Goal: Information Seeking & Learning: Learn about a topic

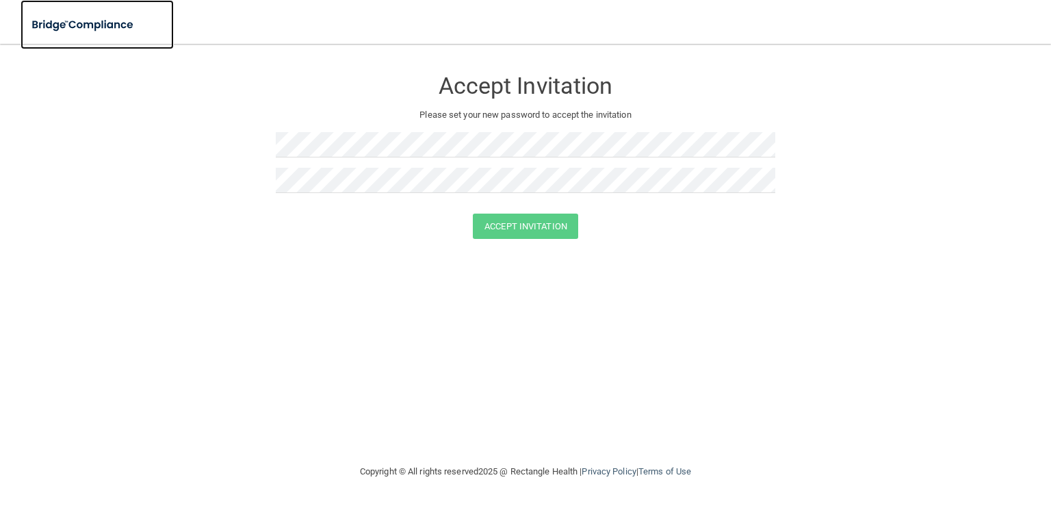
click at [57, 25] on img at bounding box center [84, 25] width 126 height 28
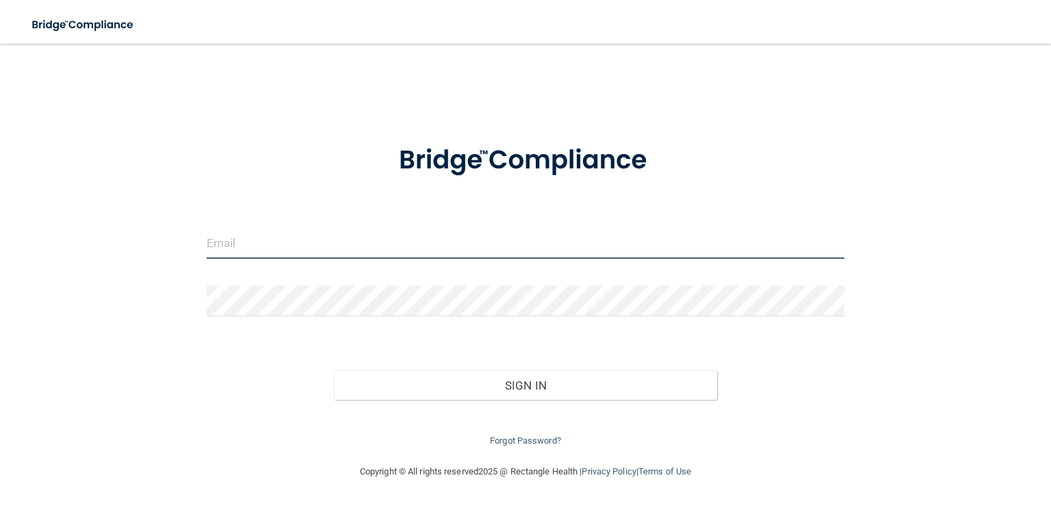
type input "[PERSON_NAME][EMAIL_ADDRESS][DOMAIN_NAME]"
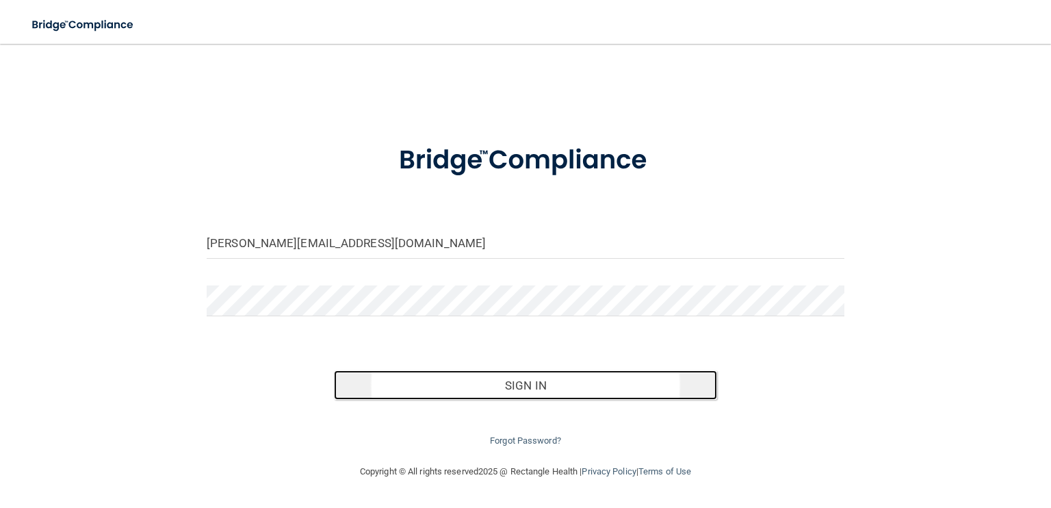
click at [545, 387] on button "Sign In" at bounding box center [525, 385] width 383 height 30
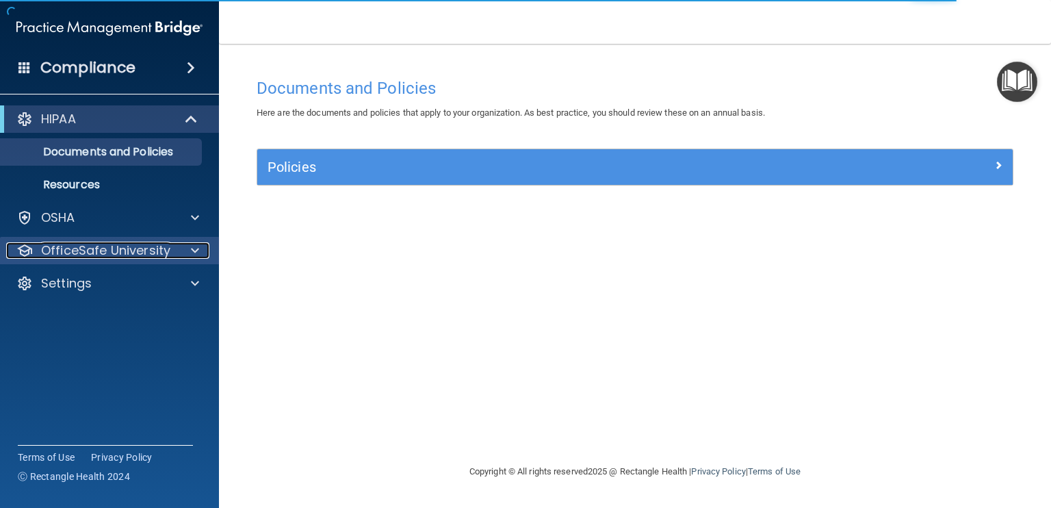
click at [145, 257] on p "OfficeSafe University" at bounding box center [105, 250] width 129 height 16
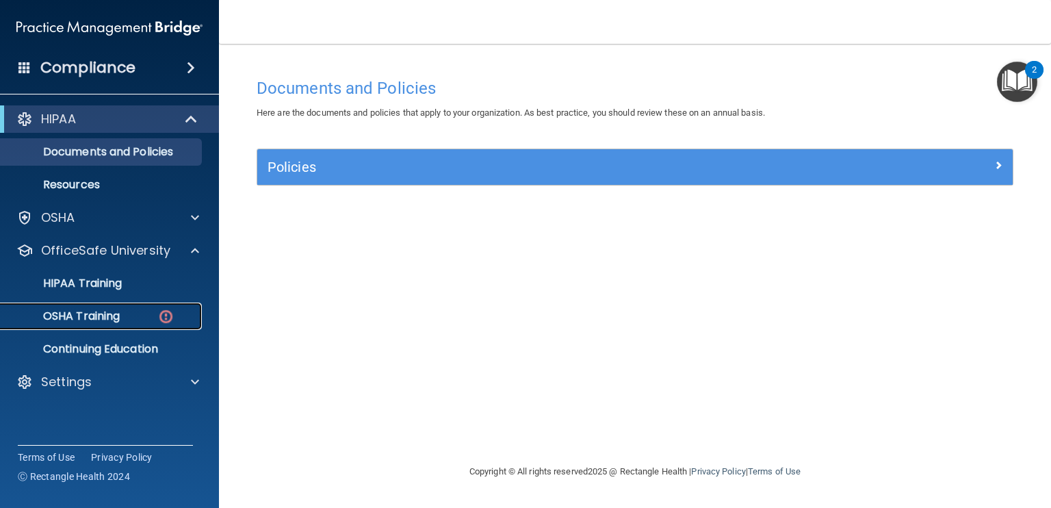
click at [126, 321] on div "OSHA Training" at bounding box center [102, 316] width 187 height 14
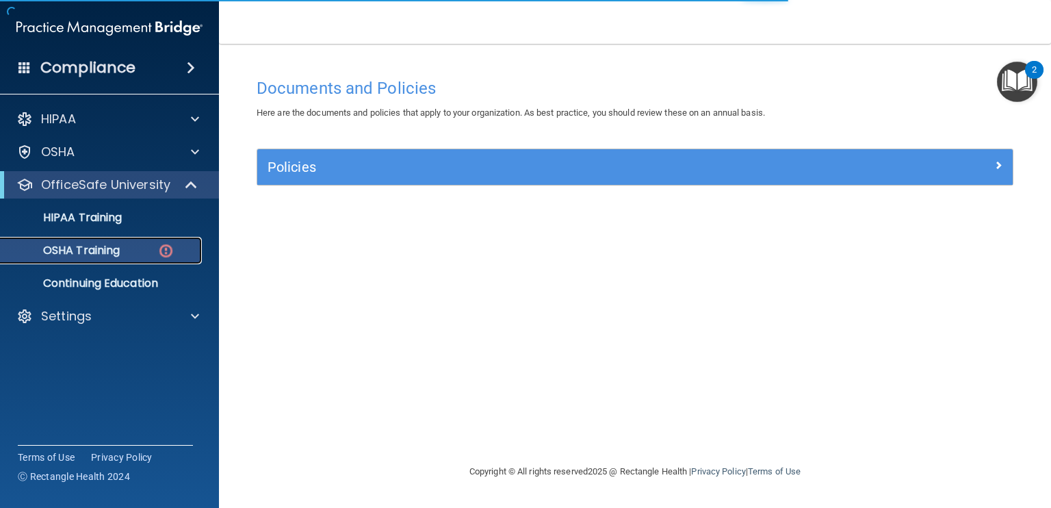
click at [118, 253] on p "OSHA Training" at bounding box center [64, 251] width 111 height 14
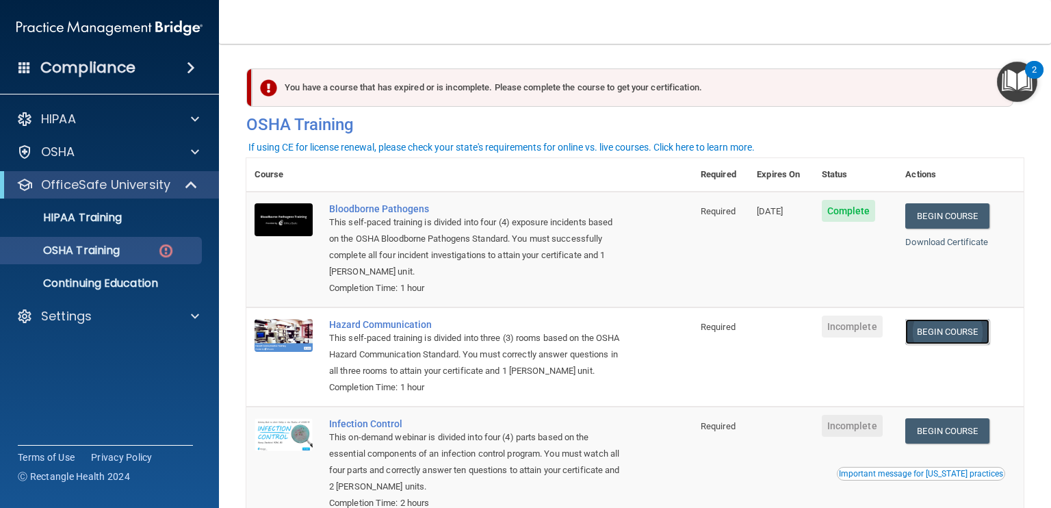
click at [928, 342] on link "Begin Course" at bounding box center [948, 331] width 84 height 25
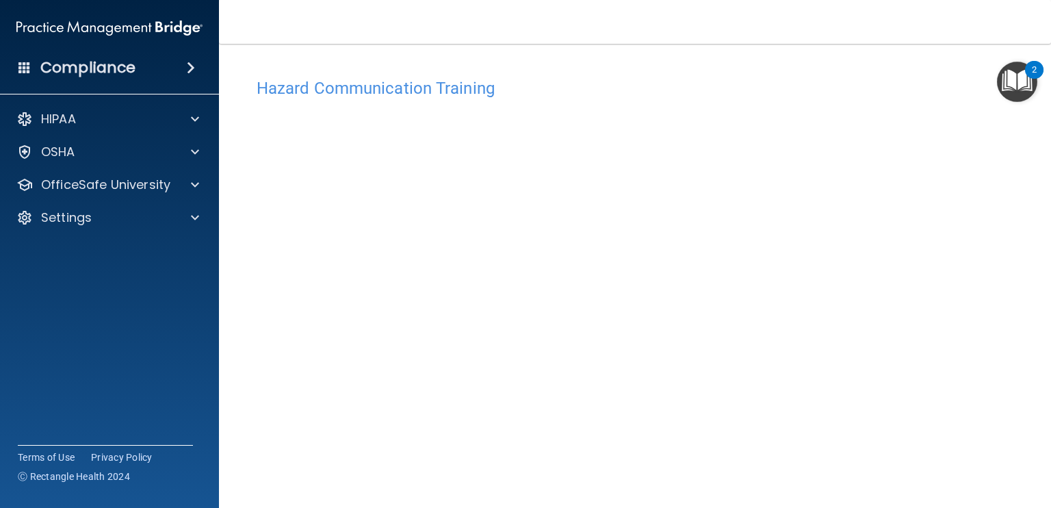
scroll to position [110, 0]
